Goal: Task Accomplishment & Management: Complete application form

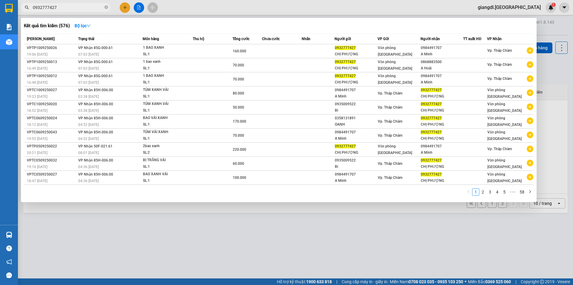
click at [125, 6] on div at bounding box center [286, 142] width 573 height 285
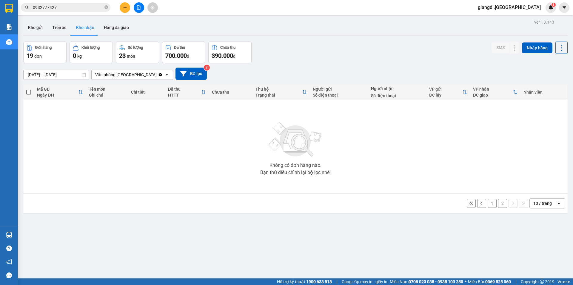
click at [125, 5] on button at bounding box center [125, 7] width 10 height 10
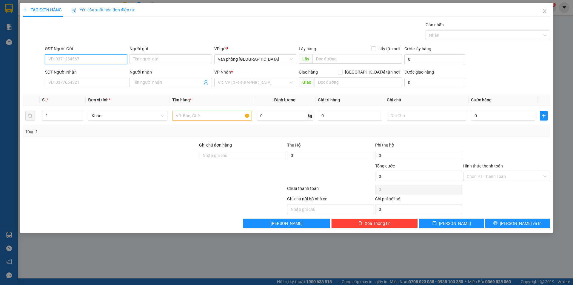
drag, startPoint x: 89, startPoint y: 62, endPoint x: 93, endPoint y: 54, distance: 9.0
click at [89, 62] on input "SĐT Người Gửi" at bounding box center [86, 59] width 82 height 10
type input "0368393985"
click at [139, 61] on input "Người gửi" at bounding box center [171, 59] width 82 height 10
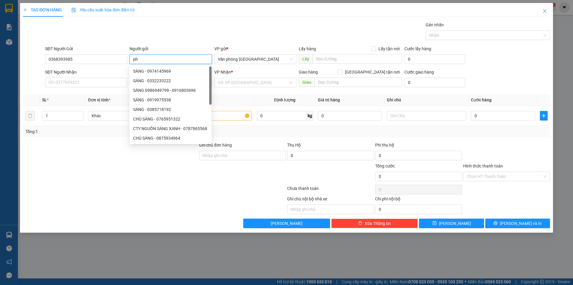
type input "p"
type input "PHÁT"
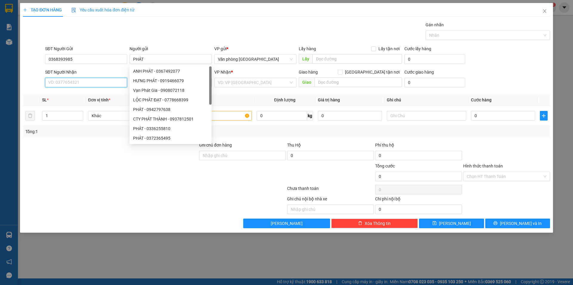
click at [53, 82] on input "SĐT Người Nhận" at bounding box center [86, 83] width 82 height 10
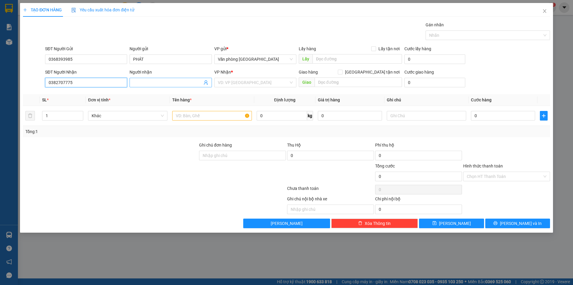
type input "0382707775"
click at [154, 83] on input "Người nhận" at bounding box center [167, 82] width 69 height 7
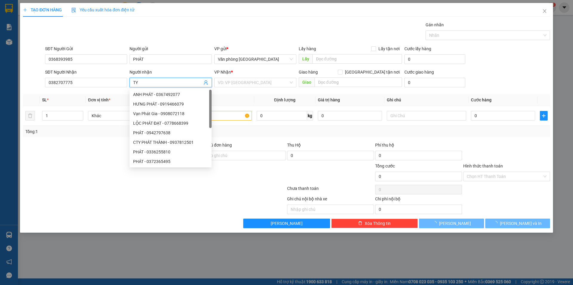
type input "T"
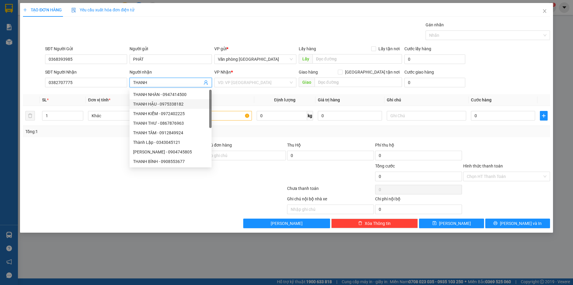
type input "THANH"
click at [228, 76] on div "VP Nhận *" at bounding box center [255, 73] width 82 height 9
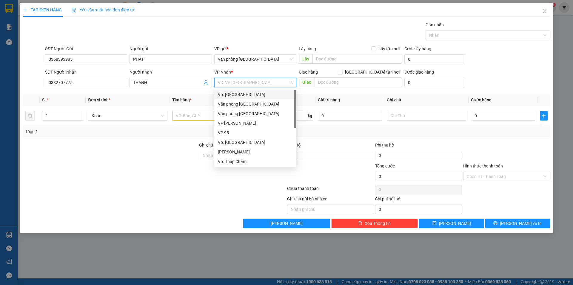
click at [227, 81] on input "search" at bounding box center [253, 82] width 71 height 9
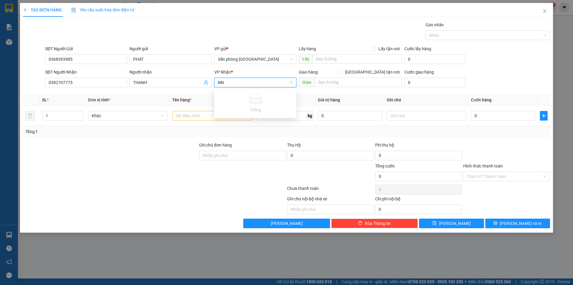
type input "N"
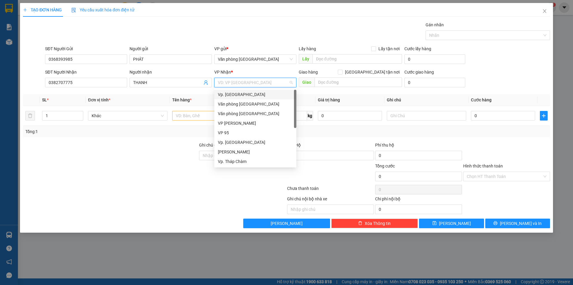
click at [244, 94] on div "Vp. [GEOGRAPHIC_DATA]" at bounding box center [255, 94] width 75 height 7
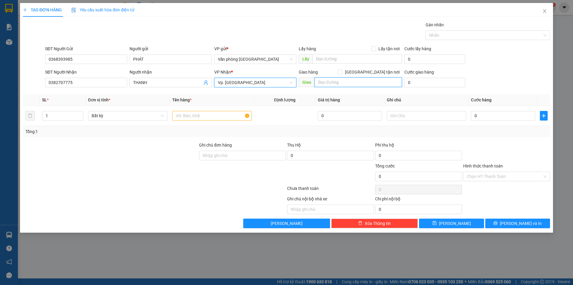
click at [326, 83] on input "text" at bounding box center [359, 82] width 88 height 10
type input "d"
type input "D"
type input "ĐỒNG MÉ"
click at [189, 116] on input "text" at bounding box center [211, 116] width 79 height 10
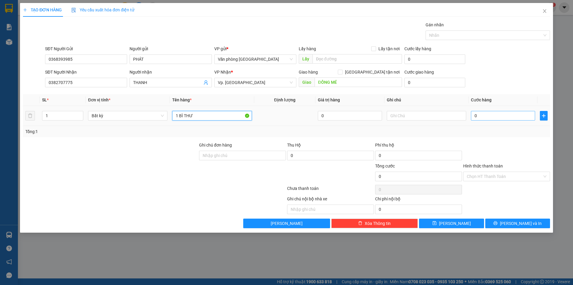
type input "1 BÌ THƯ"
click at [476, 116] on input "0" at bounding box center [503, 116] width 64 height 10
click at [475, 116] on input "0" at bounding box center [503, 116] width 64 height 10
click at [251, 81] on span "Vp. [GEOGRAPHIC_DATA]" at bounding box center [255, 82] width 75 height 9
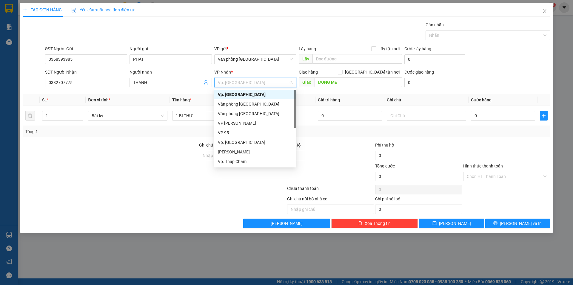
click at [251, 81] on span "Vp. [GEOGRAPHIC_DATA]" at bounding box center [255, 82] width 75 height 9
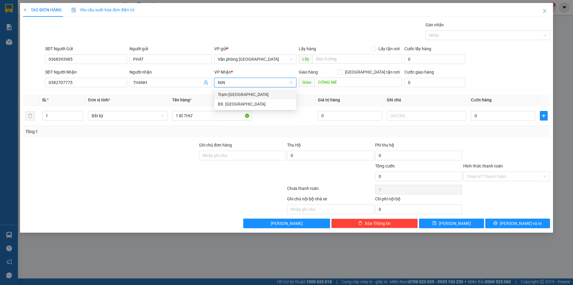
type input "NINH"
click at [244, 104] on div "BX. [GEOGRAPHIC_DATA]" at bounding box center [255, 104] width 75 height 7
click at [498, 178] on input "Hình thức thanh toán" at bounding box center [505, 176] width 76 height 9
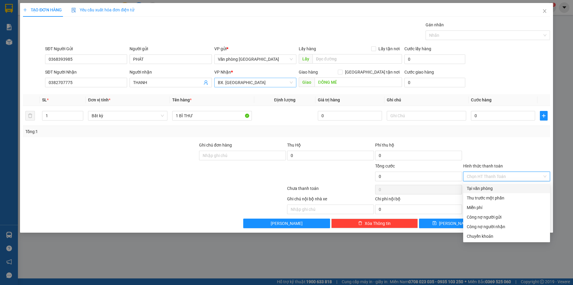
drag, startPoint x: 494, startPoint y: 186, endPoint x: 493, endPoint y: 182, distance: 4.5
click at [494, 186] on div "Tại văn phòng" at bounding box center [507, 188] width 80 height 7
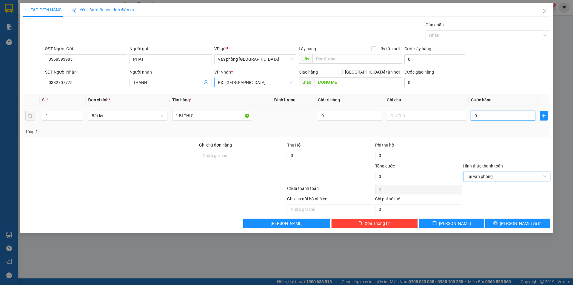
click at [474, 119] on input "0" at bounding box center [503, 116] width 64 height 10
click at [475, 118] on input "0" at bounding box center [503, 116] width 64 height 10
type input "20"
type input "200"
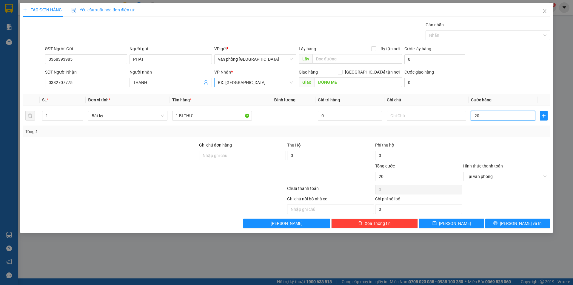
type input "200"
type input "2.000"
type input "20.000"
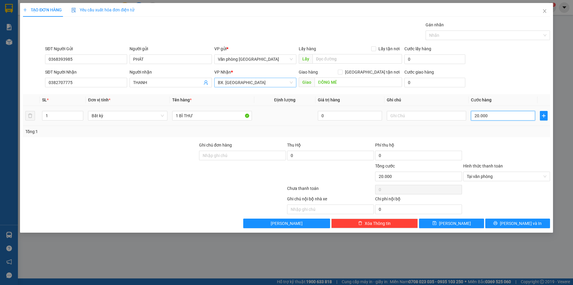
click at [477, 116] on input "20.000" at bounding box center [503, 116] width 64 height 10
type input "0"
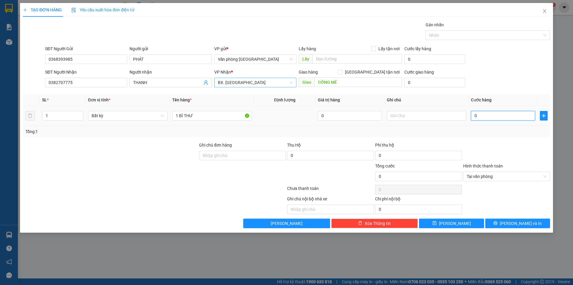
type input "03"
type input "3"
type input "030"
type input "30"
click at [478, 116] on input "030" at bounding box center [503, 116] width 64 height 10
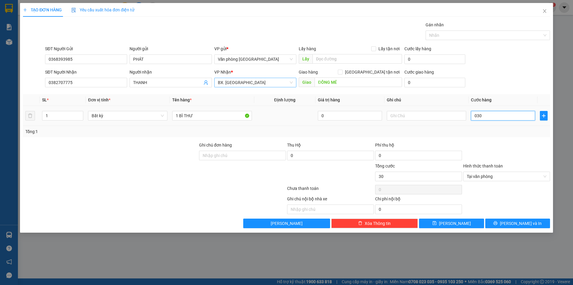
drag, startPoint x: 478, startPoint y: 116, endPoint x: 479, endPoint y: 109, distance: 6.7
click at [478, 113] on input "030" at bounding box center [503, 116] width 64 height 10
type input "0"
type input "30"
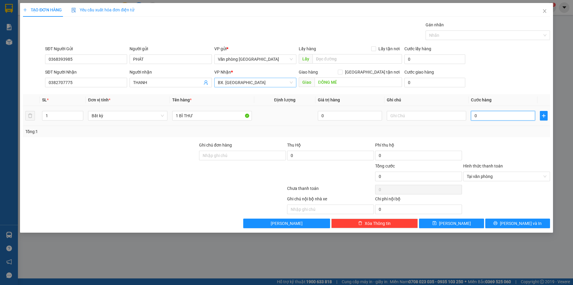
type input "30"
type input "300"
type input "3.000"
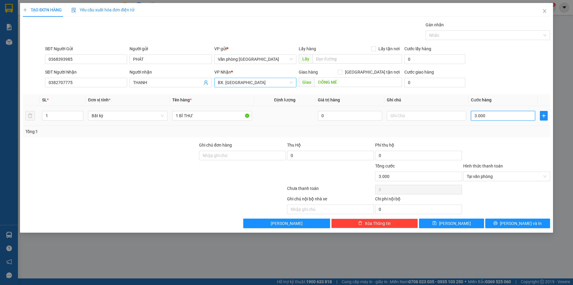
type input "30.000"
click at [516, 226] on span "[PERSON_NAME] và In" at bounding box center [521, 223] width 42 height 7
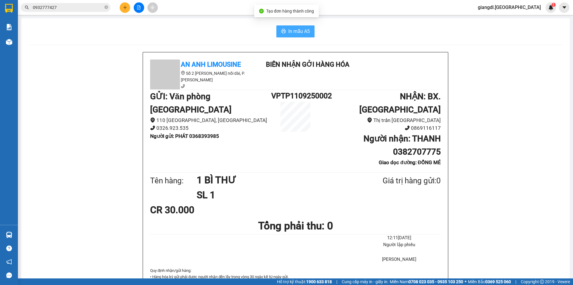
click at [301, 34] on span "In mẫu A5" at bounding box center [300, 30] width 22 height 7
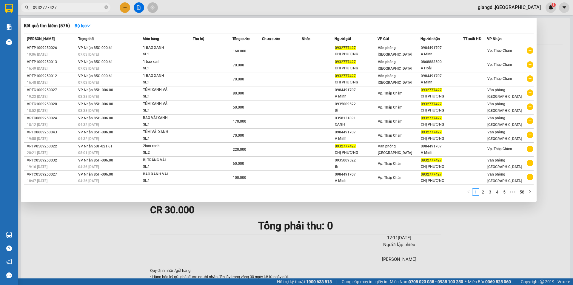
click at [69, 11] on span "0932777427" at bounding box center [66, 7] width 90 height 9
click at [75, 8] on input "0932777427" at bounding box center [68, 7] width 70 height 7
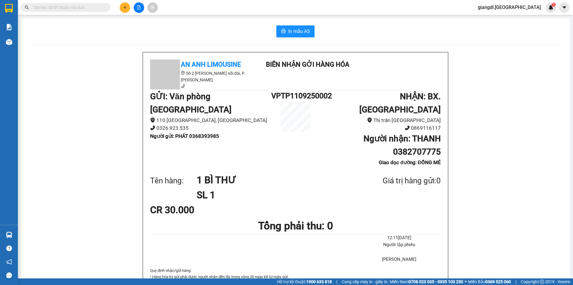
click at [74, 2] on div "Kết quả tìm kiếm ( 576 ) Bộ lọc Mã ĐH Trạng thái Món hàng Thu hộ Tổng cước Chưa…" at bounding box center [58, 7] width 116 height 10
click at [46, 5] on input "text" at bounding box center [68, 7] width 70 height 7
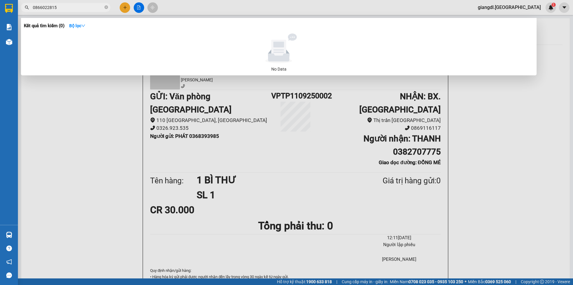
click at [47, 6] on input "0866022815" at bounding box center [68, 7] width 70 height 7
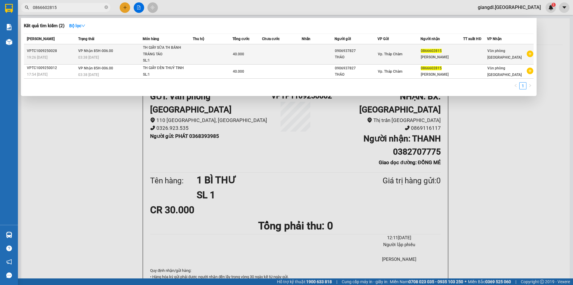
type input "0866602815"
click at [444, 55] on div "[PERSON_NAME]" at bounding box center [442, 57] width 42 height 6
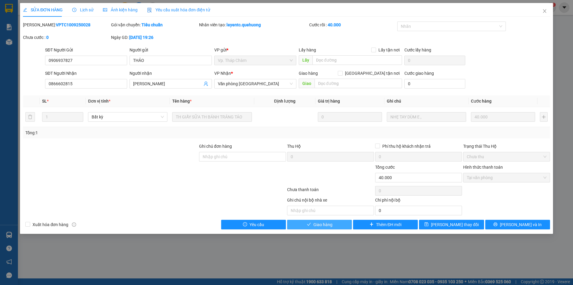
click at [330, 225] on span "Giao hàng" at bounding box center [323, 224] width 19 height 7
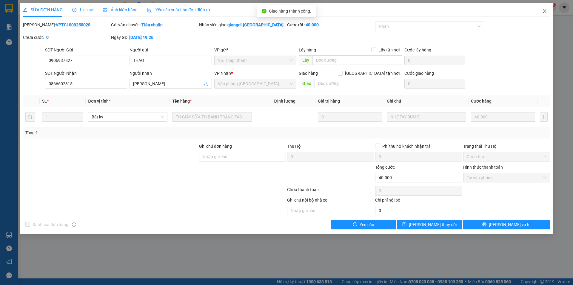
click at [546, 12] on icon "close" at bounding box center [545, 11] width 5 height 5
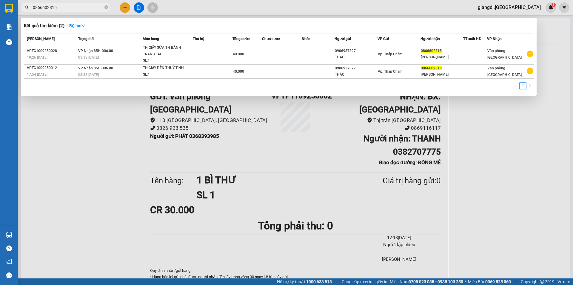
click at [82, 9] on input "0866602815" at bounding box center [68, 7] width 70 height 7
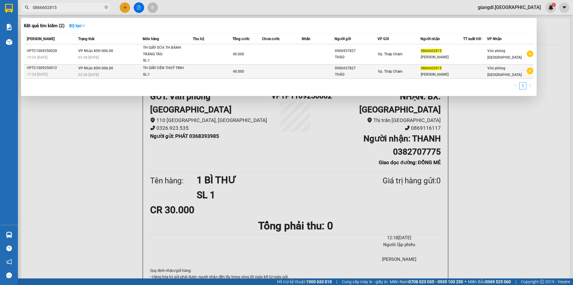
click at [394, 75] on td "Vp. Tháp Chàm" at bounding box center [399, 71] width 43 height 14
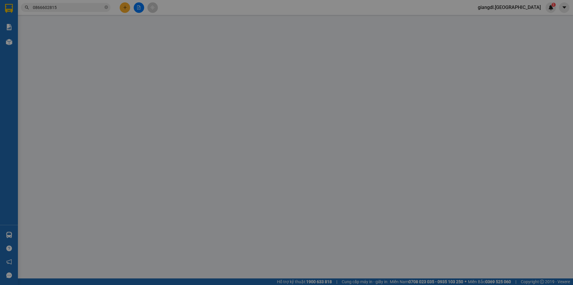
type input "0906937827"
type input "THẢO"
type input "0866602815"
type input "[PERSON_NAME]"
type input "40.000"
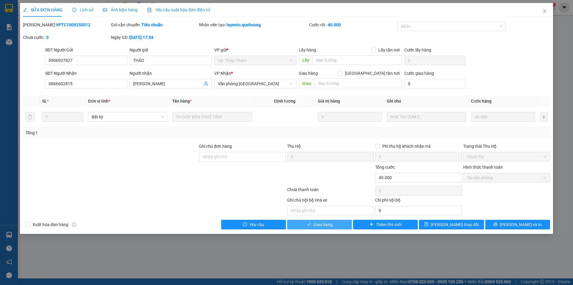
click at [326, 223] on span "Giao hàng" at bounding box center [323, 224] width 19 height 7
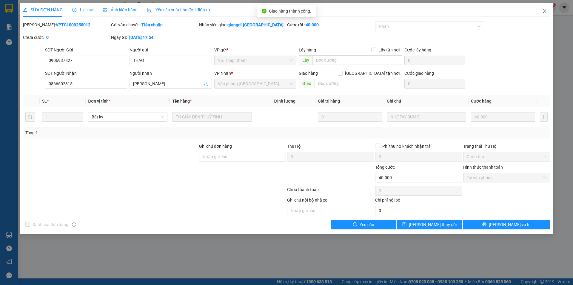
click at [545, 9] on icon "close" at bounding box center [545, 11] width 5 height 5
